Goal: Entertainment & Leisure: Consume media (video, audio)

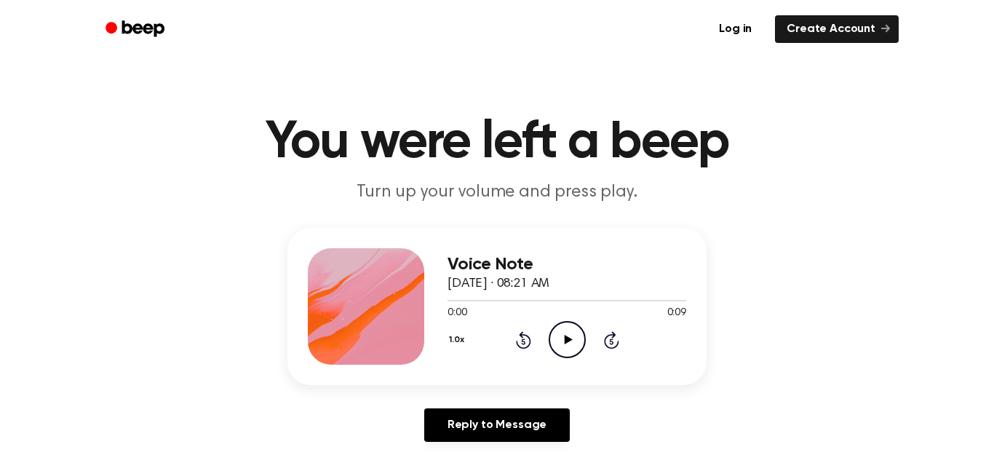
click at [565, 354] on icon "Play Audio" at bounding box center [567, 339] width 37 height 37
click at [459, 459] on main "You were left a beep Turn up your volume and press play. Voice Note September 1…" at bounding box center [497, 448] width 994 height 897
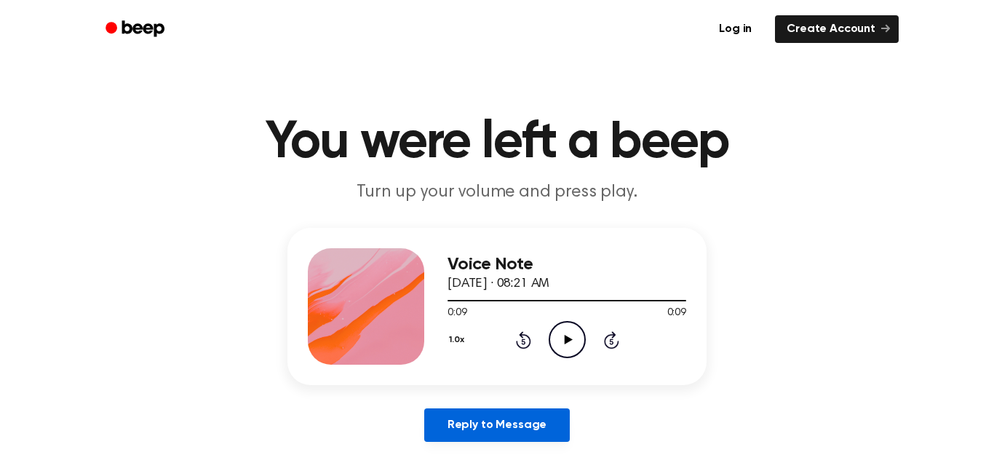
click at [448, 414] on link "Reply to Message" at bounding box center [497, 424] width 146 height 33
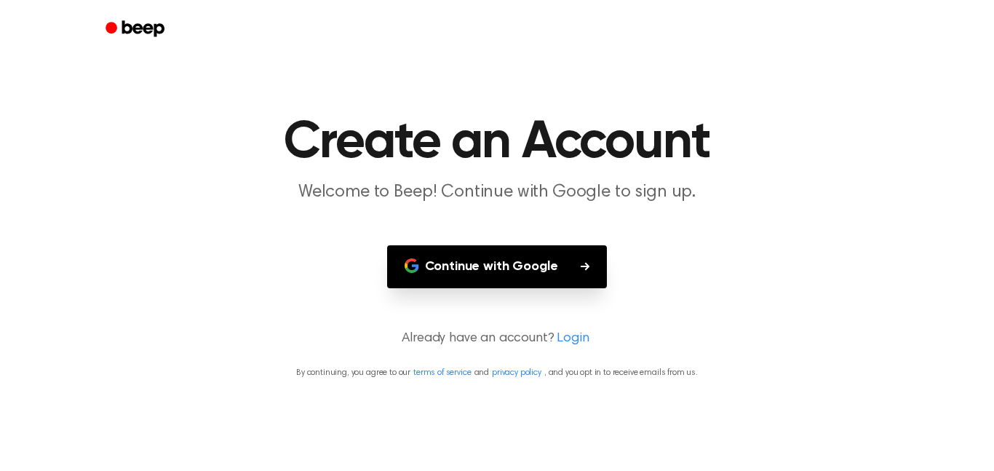
click at [411, 271] on icon "button" at bounding box center [411, 269] width 12 height 6
click at [169, 41] on link "Beep" at bounding box center [136, 29] width 82 height 28
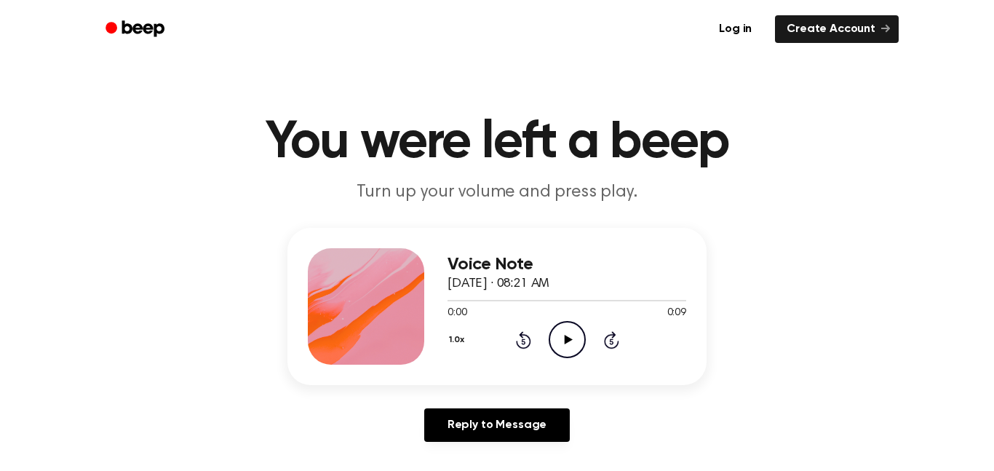
click at [560, 351] on icon "Play Audio" at bounding box center [567, 339] width 37 height 37
click at [864, 34] on link "Create Account" at bounding box center [837, 29] width 124 height 28
click at [567, 367] on div "Voice Note September 18, 2025 · 08:21 AM 0:00 0:09 Your browser does not suppor…" at bounding box center [496, 306] width 419 height 157
click at [748, 41] on link "Log in" at bounding box center [735, 28] width 62 height 33
click at [580, 379] on div "Voice Note September 18, 2025 · 08:22 AM 0:00 0:12 Your browser does not suppor…" at bounding box center [496, 306] width 419 height 157
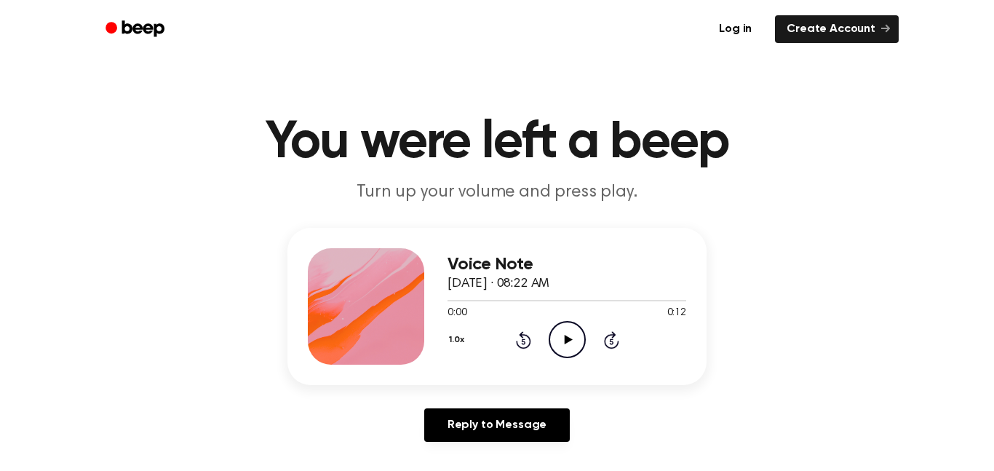
click at [568, 347] on icon "Play Audio" at bounding box center [567, 339] width 37 height 37
click at [581, 333] on icon "Pause Audio" at bounding box center [567, 339] width 37 height 37
click at [565, 354] on icon "Play Audio" at bounding box center [567, 339] width 37 height 37
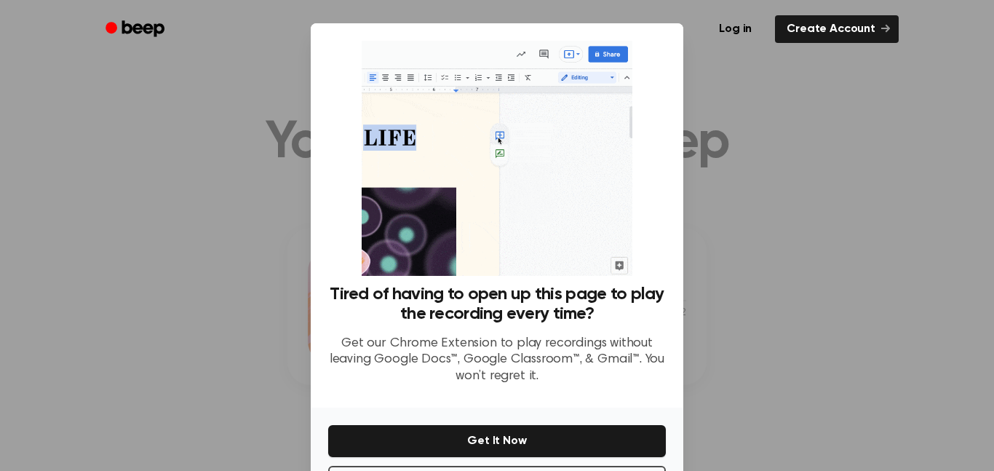
click at [229, 95] on div at bounding box center [497, 235] width 994 height 471
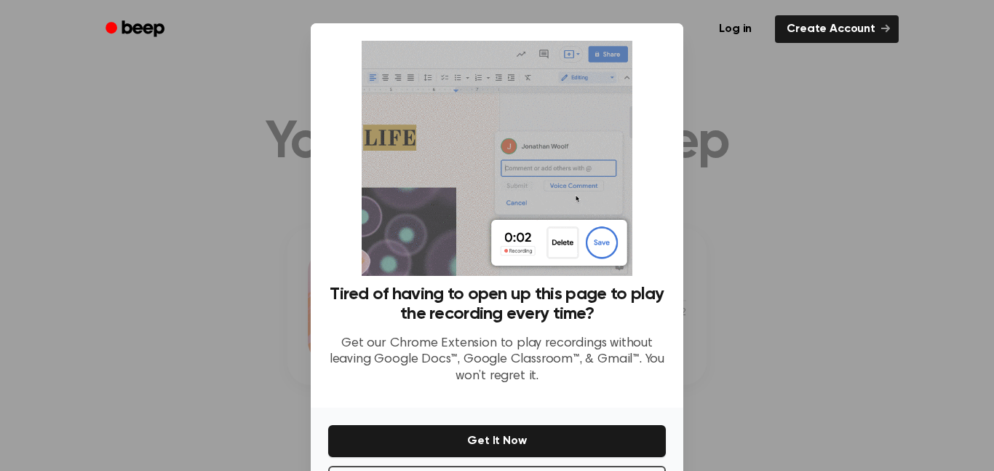
click at [242, 121] on div at bounding box center [497, 235] width 994 height 471
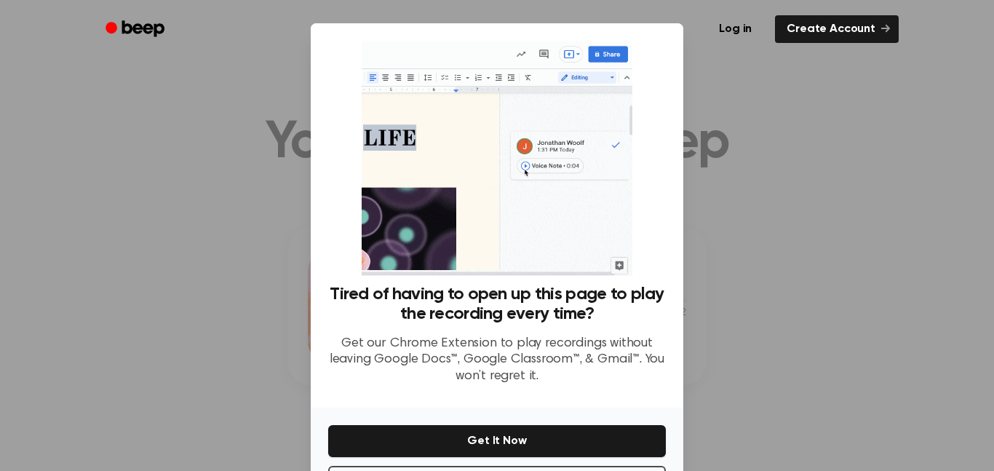
click at [109, 89] on div at bounding box center [497, 235] width 994 height 471
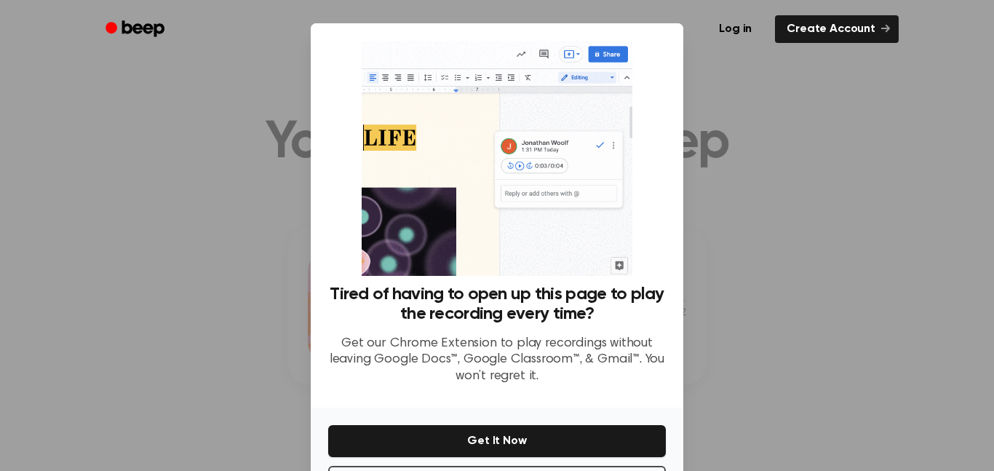
click at [110, 82] on div at bounding box center [497, 235] width 994 height 471
click at [765, 223] on div at bounding box center [497, 235] width 994 height 471
click at [844, 305] on div at bounding box center [497, 235] width 994 height 471
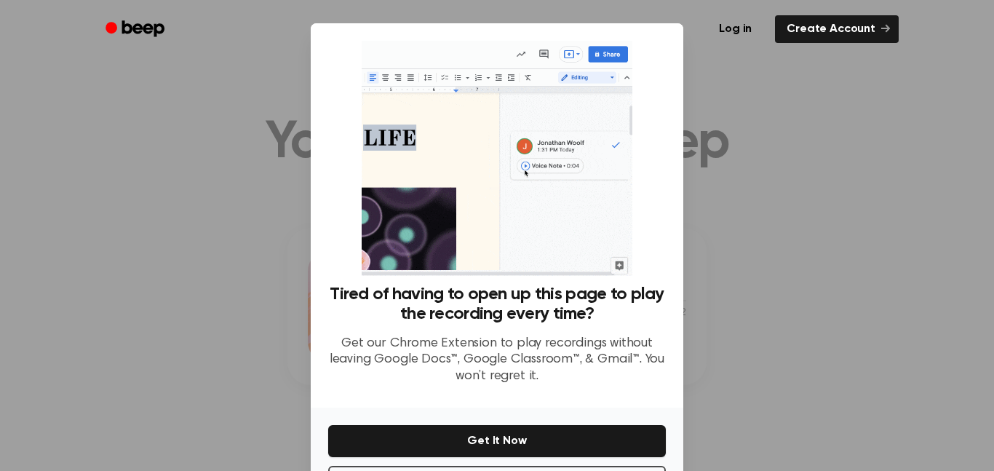
click at [846, 157] on div at bounding box center [497, 235] width 994 height 471
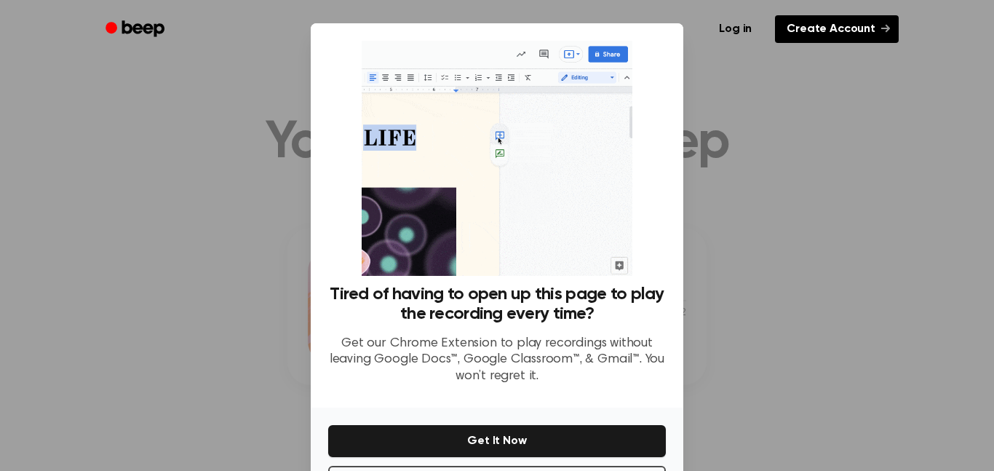
click at [824, 36] on link "Create Account" at bounding box center [837, 29] width 124 height 28
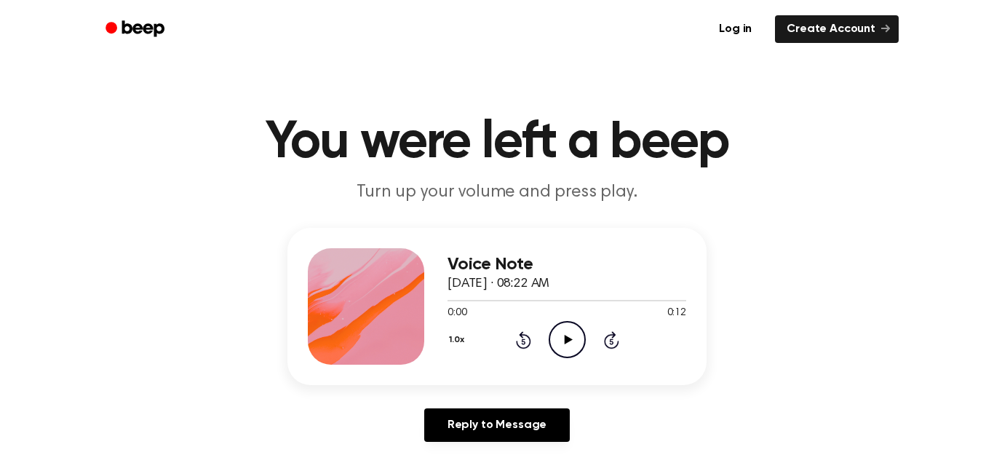
click at [576, 347] on icon "Play Audio" at bounding box center [567, 339] width 37 height 37
click at [563, 341] on icon "Play Audio" at bounding box center [567, 339] width 37 height 37
click at [570, 319] on div "0:00 0:09" at bounding box center [567, 313] width 239 height 15
click at [567, 342] on icon at bounding box center [568, 339] width 8 height 9
click at [576, 346] on icon "Play Audio" at bounding box center [567, 339] width 37 height 37
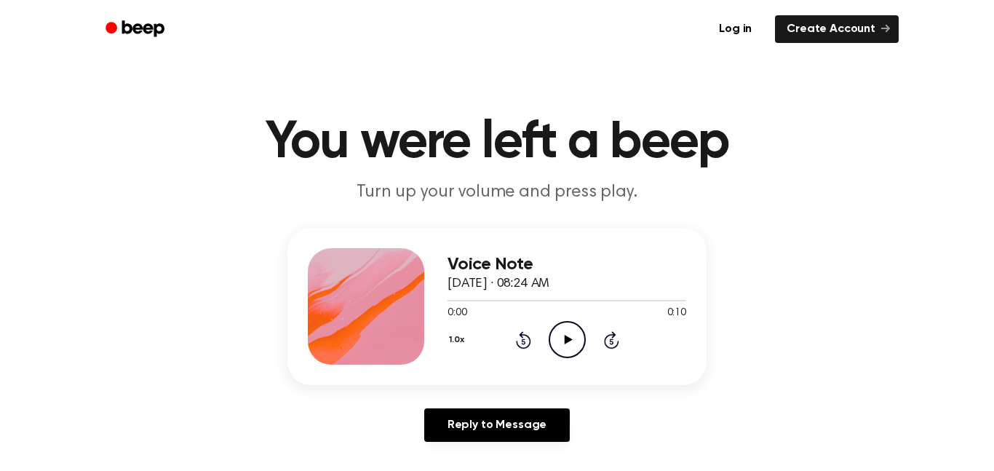
click at [571, 349] on icon "Play Audio" at bounding box center [567, 339] width 37 height 37
click at [573, 349] on icon "Pause Audio" at bounding box center [567, 339] width 37 height 37
click at [576, 347] on icon "Play Audio" at bounding box center [567, 339] width 37 height 37
click at [592, 338] on div "1.0x Rewind 5 seconds Play Audio Skip 5 seconds" at bounding box center [567, 339] width 239 height 37
click at [557, 328] on icon "Play Audio" at bounding box center [567, 339] width 37 height 37
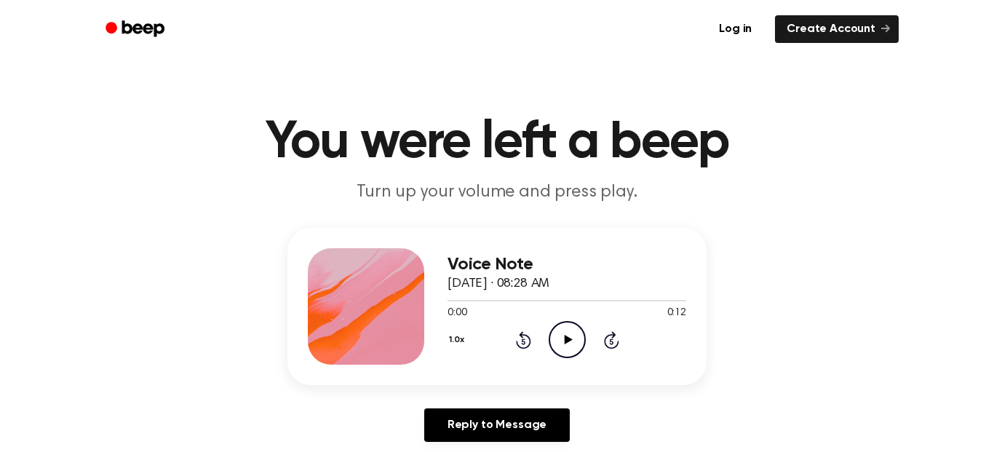
click at [583, 323] on icon "Play Audio" at bounding box center [567, 339] width 37 height 37
click at [581, 331] on icon "Play Audio" at bounding box center [567, 339] width 37 height 37
click at [579, 354] on circle at bounding box center [567, 340] width 36 height 36
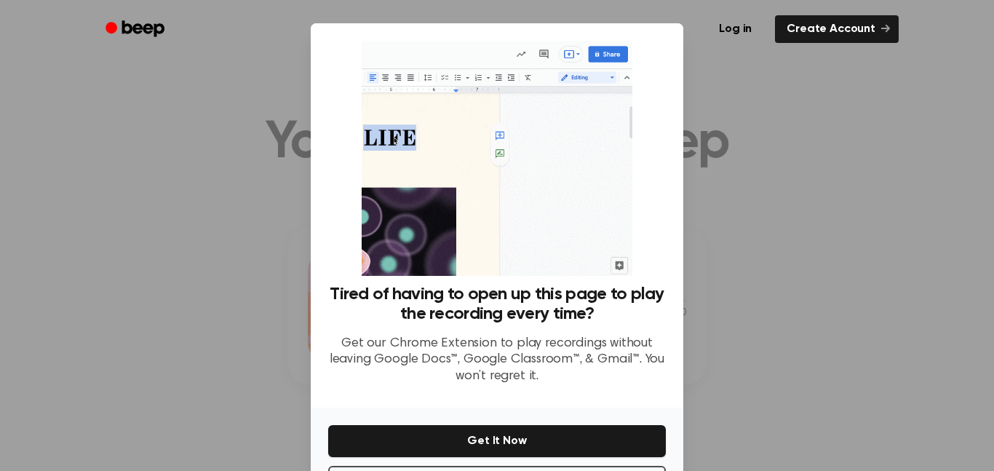
click at [765, 188] on div at bounding box center [497, 235] width 994 height 471
click at [854, 27] on link "Create Account" at bounding box center [837, 29] width 124 height 28
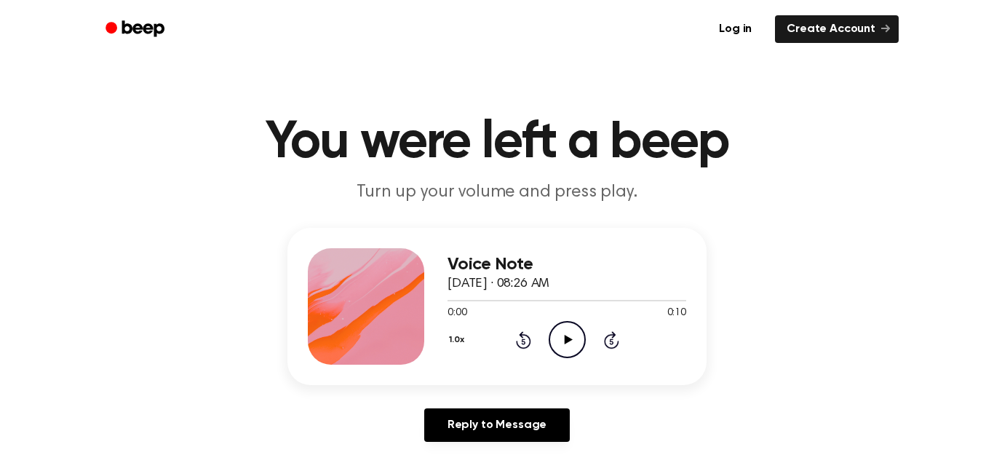
click at [576, 341] on icon "Play Audio" at bounding box center [567, 339] width 37 height 37
click at [679, 297] on span at bounding box center [680, 301] width 12 height 12
click at [459, 303] on div at bounding box center [567, 300] width 239 height 12
click at [575, 333] on icon "Play Audio" at bounding box center [567, 339] width 37 height 37
click at [562, 356] on icon "Play Audio" at bounding box center [567, 339] width 37 height 37
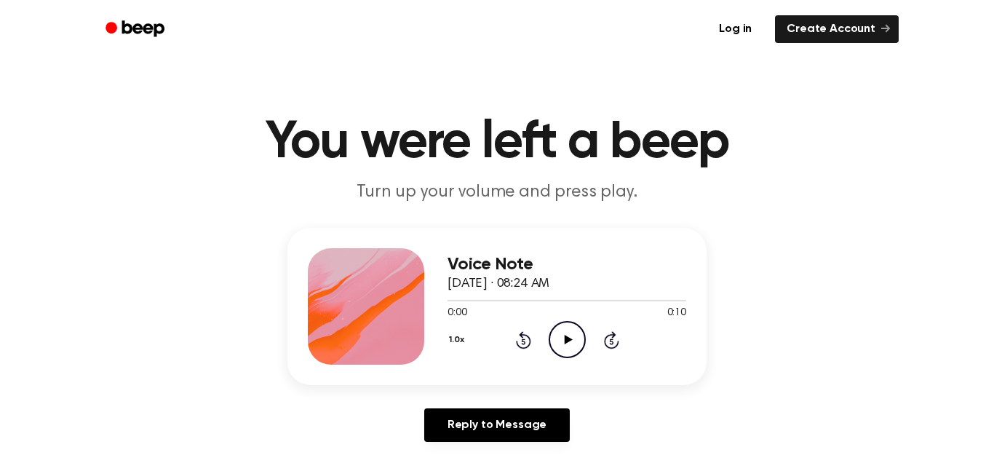
click at [570, 344] on icon "Play Audio" at bounding box center [567, 339] width 37 height 37
